Goal: Task Accomplishment & Management: Use online tool/utility

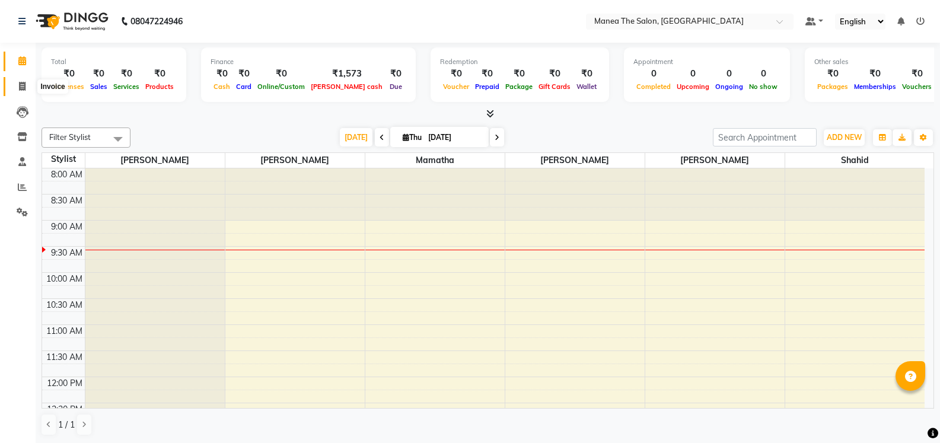
click at [26, 86] on span at bounding box center [22, 87] width 21 height 14
select select "5514"
select select "service"
